Goal: Find specific fact: Find specific fact

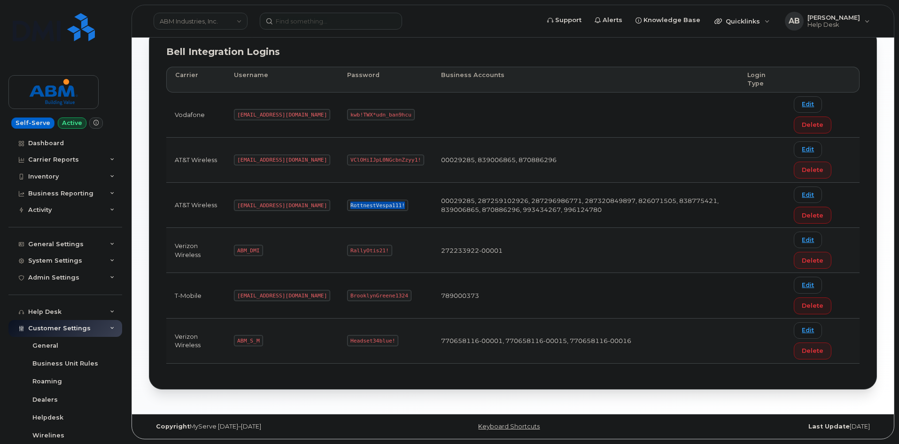
scroll to position [160, 0]
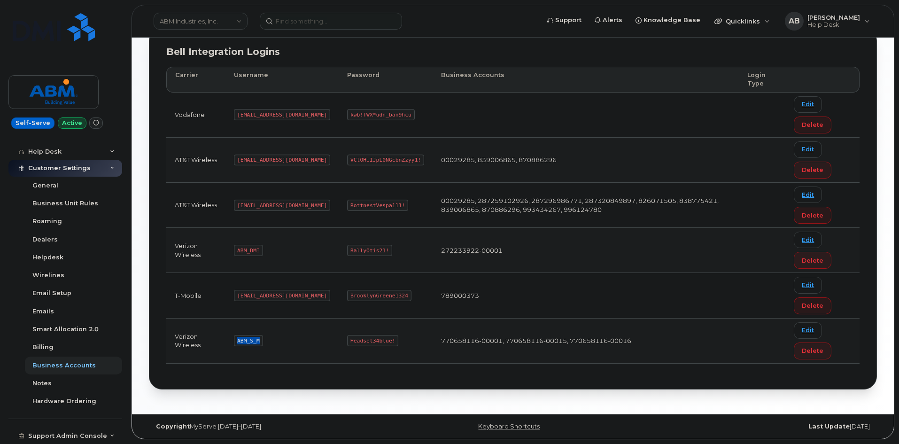
drag, startPoint x: 259, startPoint y: 340, endPoint x: 237, endPoint y: 340, distance: 21.6
click at [237, 340] on code "ABM_S_M" at bounding box center [248, 340] width 29 height 11
copy code "ABM_S_M"
drag, startPoint x: 359, startPoint y: 341, endPoint x: 316, endPoint y: 341, distance: 43.2
click at [347, 341] on code "Headset34blue!" at bounding box center [372, 340] width 51 height 11
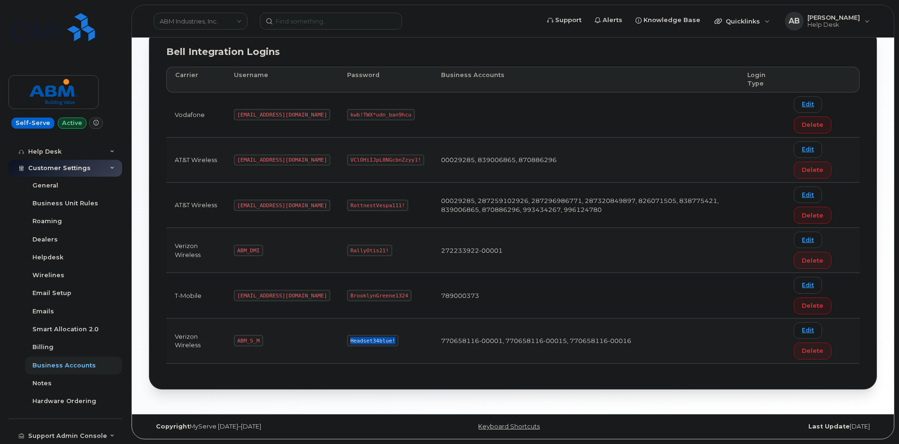
copy code "Headset34blue!"
drag, startPoint x: 259, startPoint y: 341, endPoint x: 233, endPoint y: 343, distance: 25.9
click at [233, 343] on td "ABM_S_M" at bounding box center [281, 340] width 113 height 45
copy code "ABM_S_M"
drag, startPoint x: 360, startPoint y: 340, endPoint x: 313, endPoint y: 343, distance: 47.5
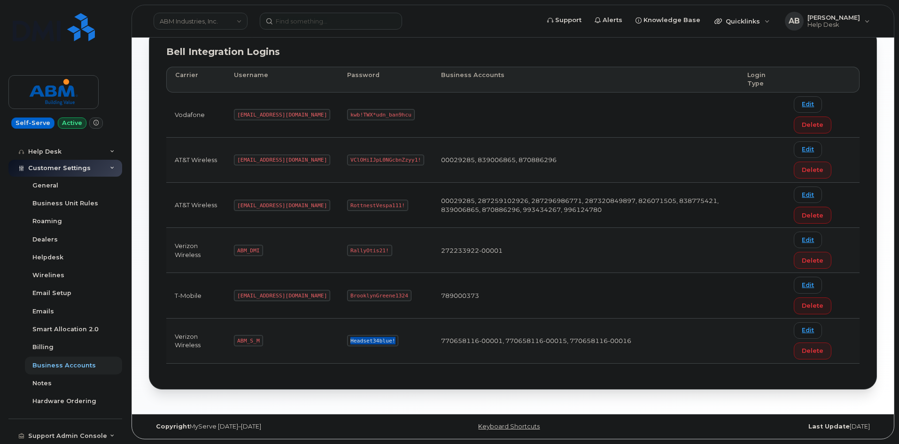
click at [338, 343] on td "Headset34blue!" at bounding box center [385, 340] width 94 height 45
copy code "Headset34blue!"
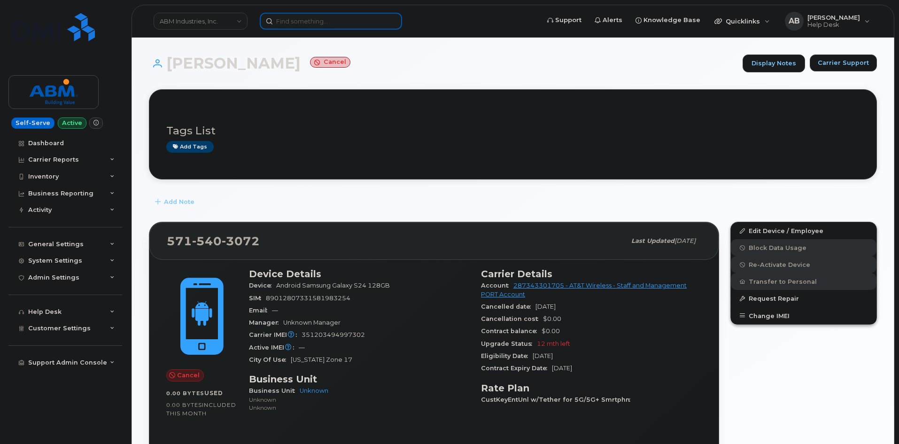
click at [316, 19] on input at bounding box center [331, 21] width 142 height 17
paste input "571.540.3072"
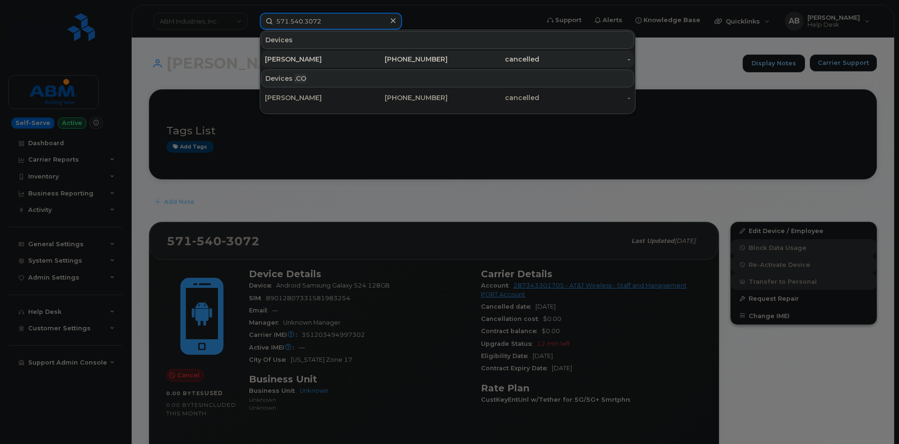
type input "571.540.3072"
click at [335, 64] on div "[PERSON_NAME]" at bounding box center [311, 59] width 92 height 17
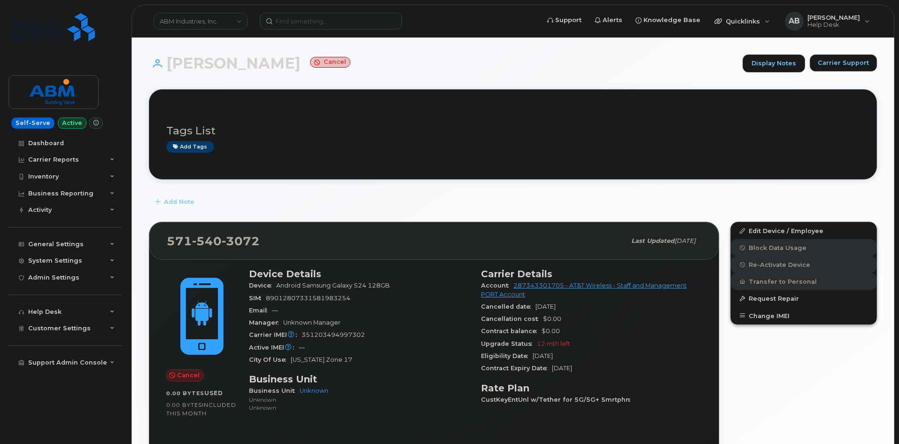
drag, startPoint x: 576, startPoint y: 306, endPoint x: 536, endPoint y: 308, distance: 40.4
click at [536, 308] on div "Cancelled date Feb 28, 2025" at bounding box center [591, 306] width 221 height 12
copy span "[DATE]"
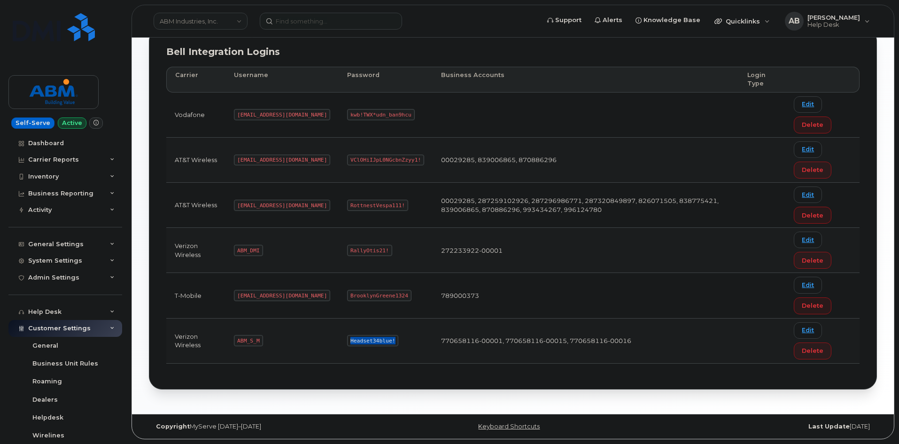
scroll to position [160, 0]
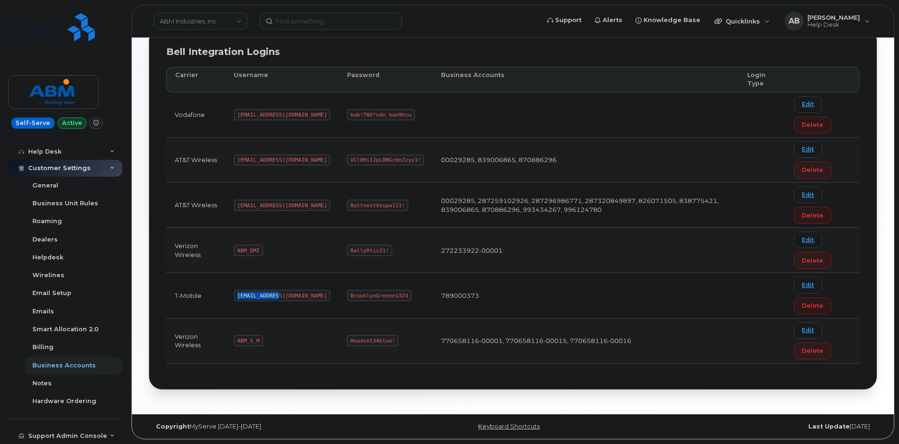
drag, startPoint x: 277, startPoint y: 294, endPoint x: 230, endPoint y: 292, distance: 46.5
click at [230, 292] on td "abm@dminc.com" at bounding box center [281, 295] width 113 height 45
copy code "abm@dminc.com"
drag, startPoint x: 372, startPoint y: 295, endPoint x: 308, endPoint y: 297, distance: 63.4
click at [338, 297] on td "BrooklynGreene1324" at bounding box center [385, 295] width 94 height 45
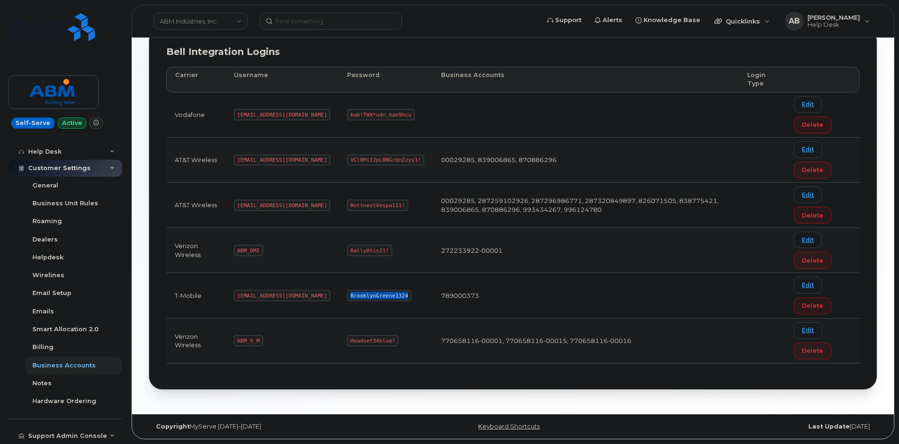
copy code "BrooklynGreene1324"
